Goal: Information Seeking & Learning: Learn about a topic

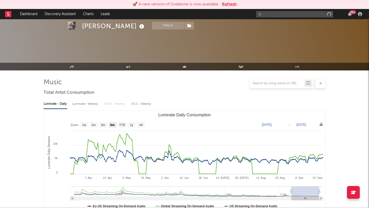
select select "6m"
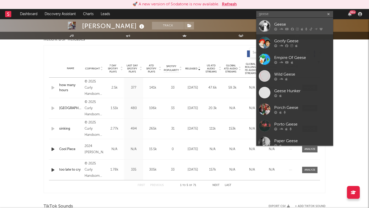
type input "geese"
click at [265, 25] on div at bounding box center [265, 26] width 12 height 12
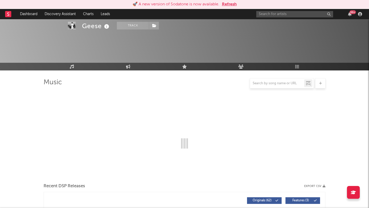
select select "6m"
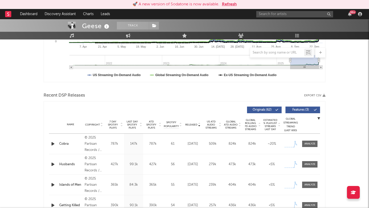
scroll to position [18, 0]
